Goal: Transaction & Acquisition: Purchase product/service

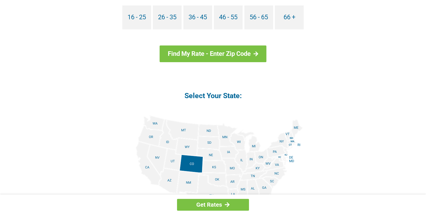
scroll to position [596, 0]
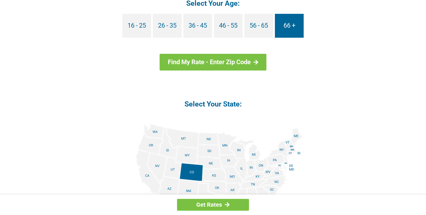
click at [288, 29] on link "66 +" at bounding box center [289, 26] width 29 height 24
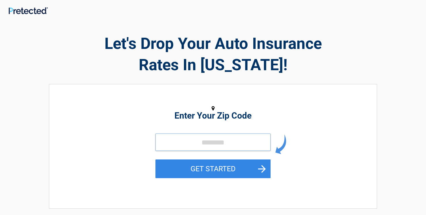
click at [170, 139] on input "tel" at bounding box center [213, 142] width 115 height 17
click at [170, 141] on input "tel" at bounding box center [213, 142] width 115 height 17
click at [252, 144] on input "tel" at bounding box center [213, 142] width 115 height 17
type input "*****"
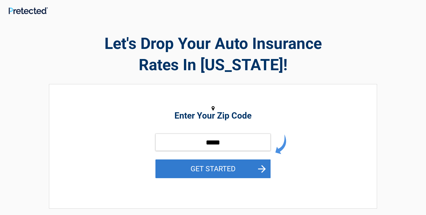
click at [243, 167] on button "GET STARTED" at bounding box center [213, 169] width 115 height 19
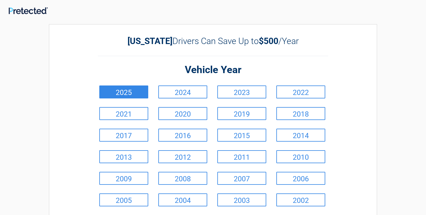
click at [133, 97] on link "2025" at bounding box center [123, 92] width 49 height 13
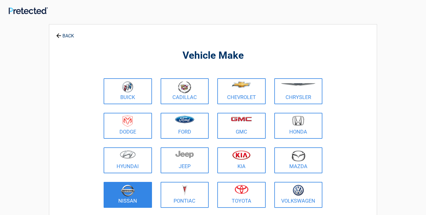
click at [109, 195] on figure at bounding box center [127, 191] width 41 height 13
